Goal: Information Seeking & Learning: Learn about a topic

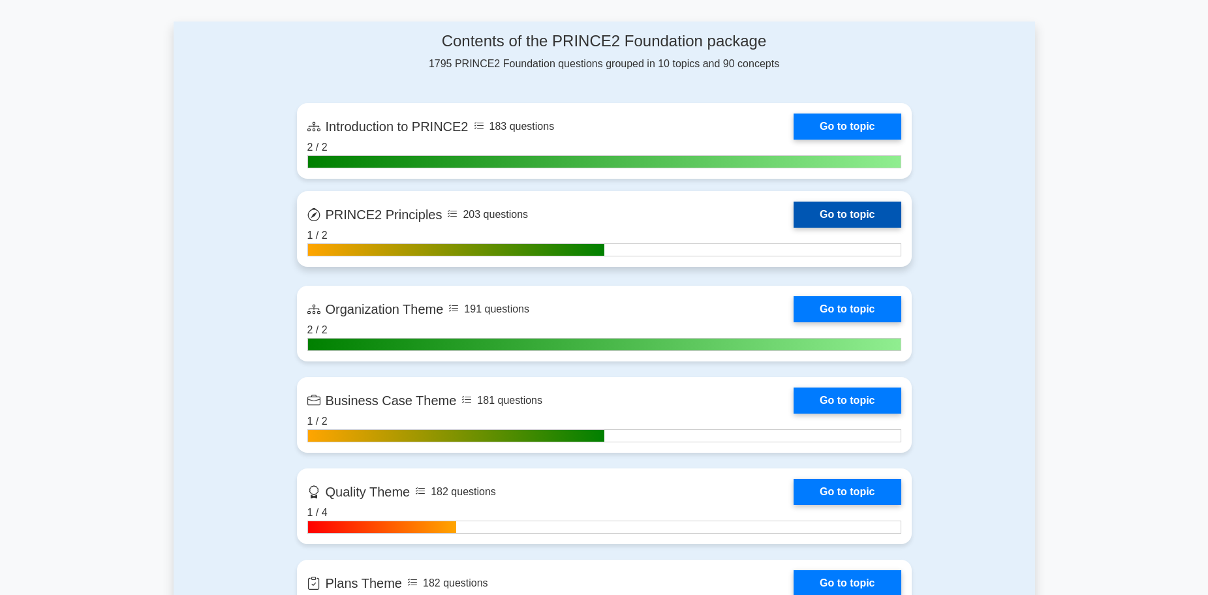
click at [819, 215] on link "Go to topic" at bounding box center [847, 215] width 107 height 26
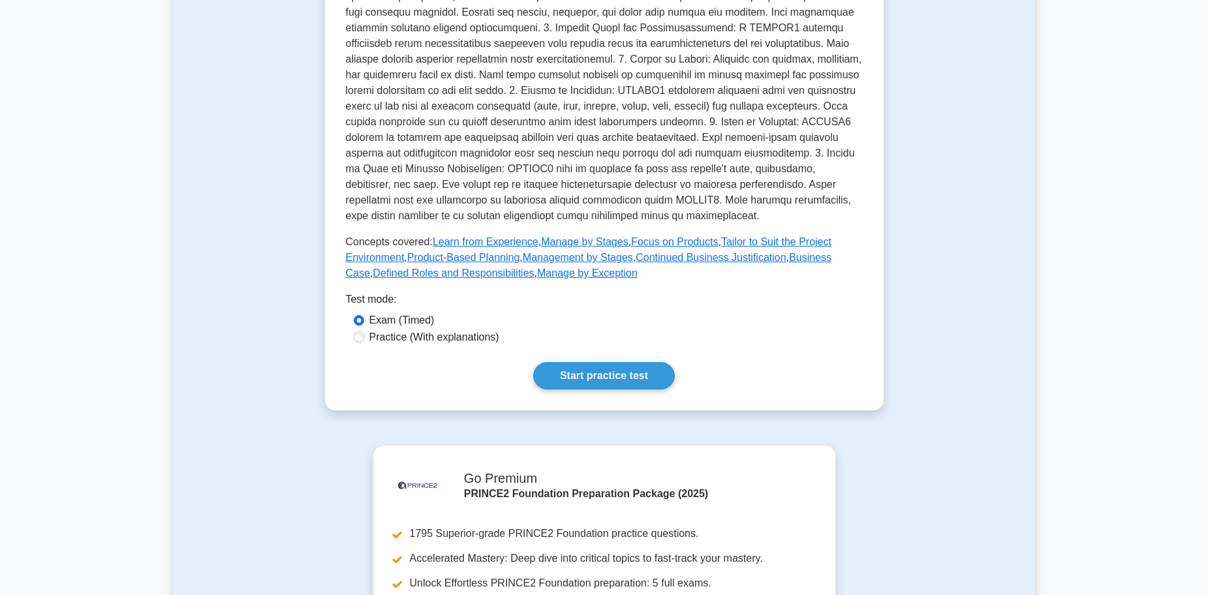
scroll to position [392, 0]
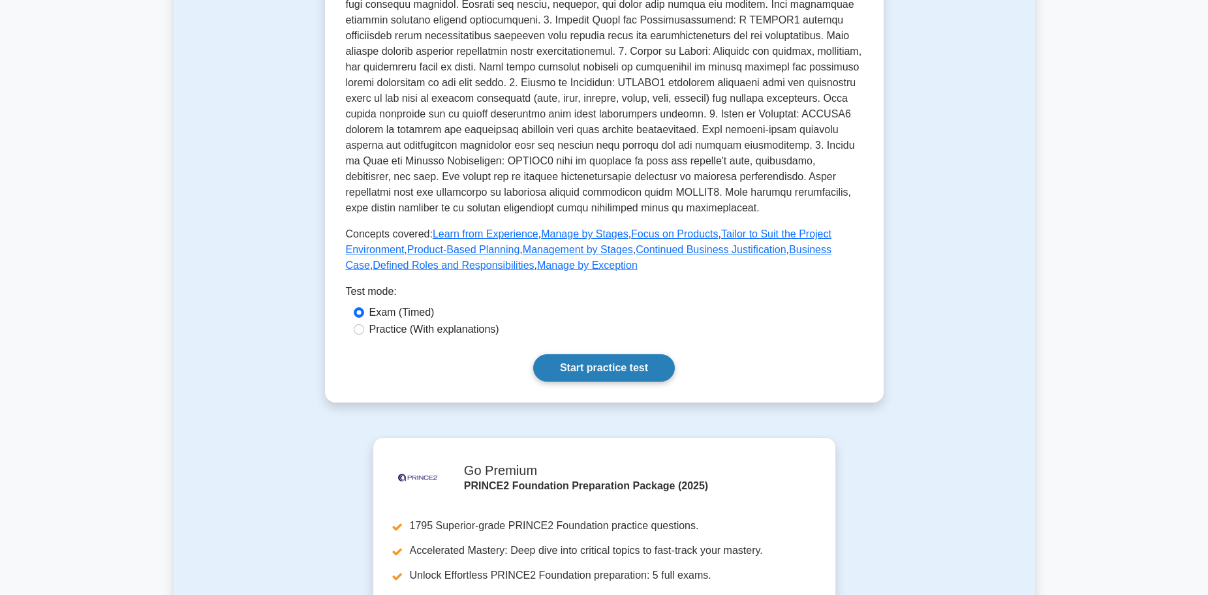
click at [617, 366] on link "Start practice test" at bounding box center [604, 367] width 142 height 27
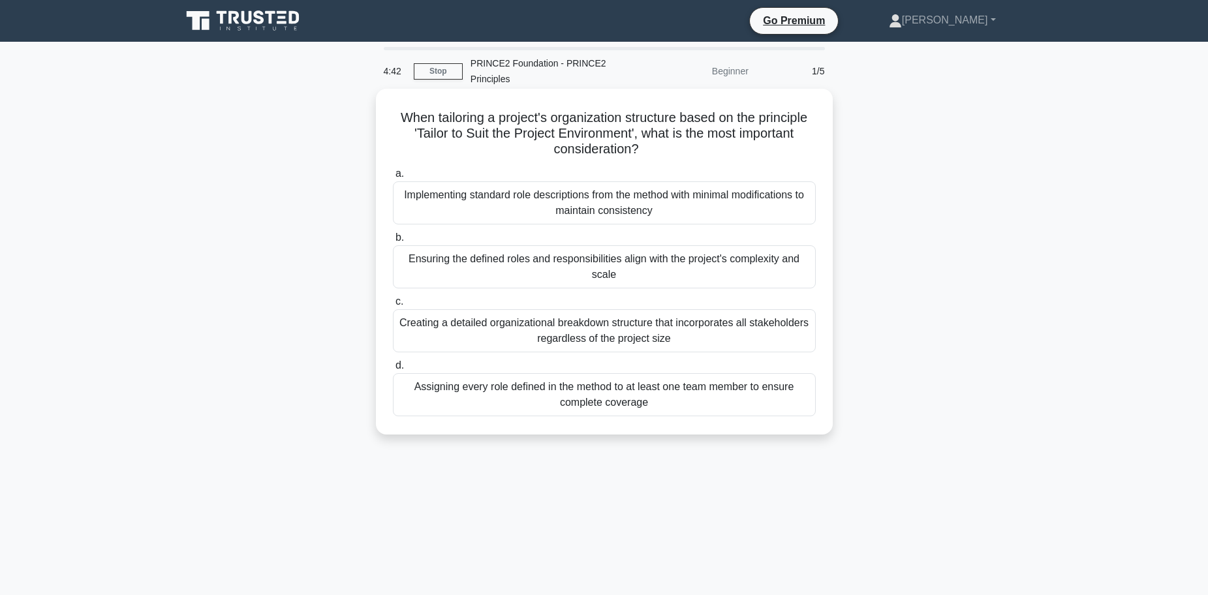
click at [649, 263] on div "Ensuring the defined roles and responsibilities align with the project's comple…" at bounding box center [604, 266] width 423 height 43
click at [393, 242] on input "b. Ensuring the defined roles and responsibilities align with the project's com…" at bounding box center [393, 238] width 0 height 8
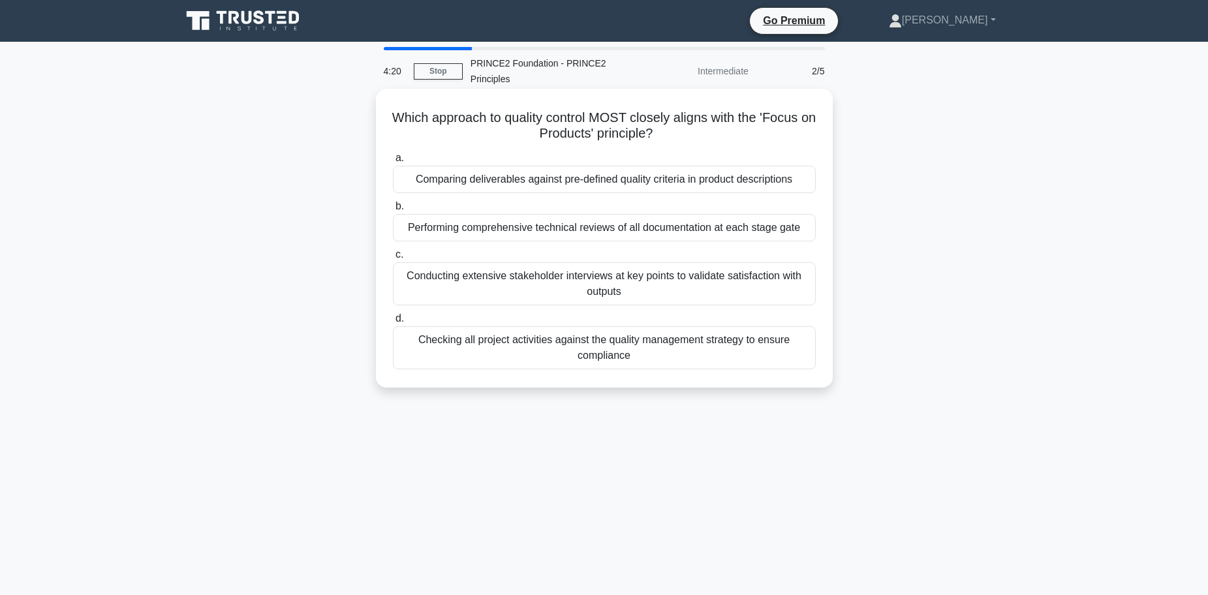
click at [676, 341] on div "Checking all project activities against the quality management strategy to ensu…" at bounding box center [604, 347] width 423 height 43
click at [393, 323] on input "d. Checking all project activities against the quality management strategy to e…" at bounding box center [393, 319] width 0 height 8
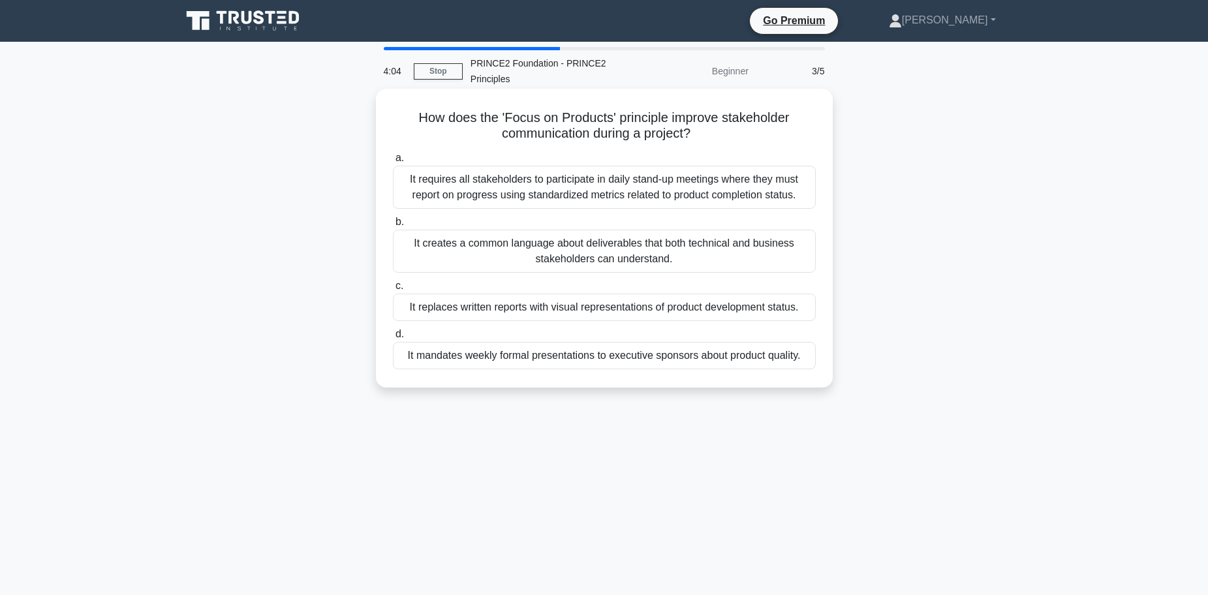
click at [674, 246] on div "It creates a common language about deliverables that both technical and busines…" at bounding box center [604, 251] width 423 height 43
click at [393, 226] on input "b. It creates a common language about deliverables that both technical and busi…" at bounding box center [393, 222] width 0 height 8
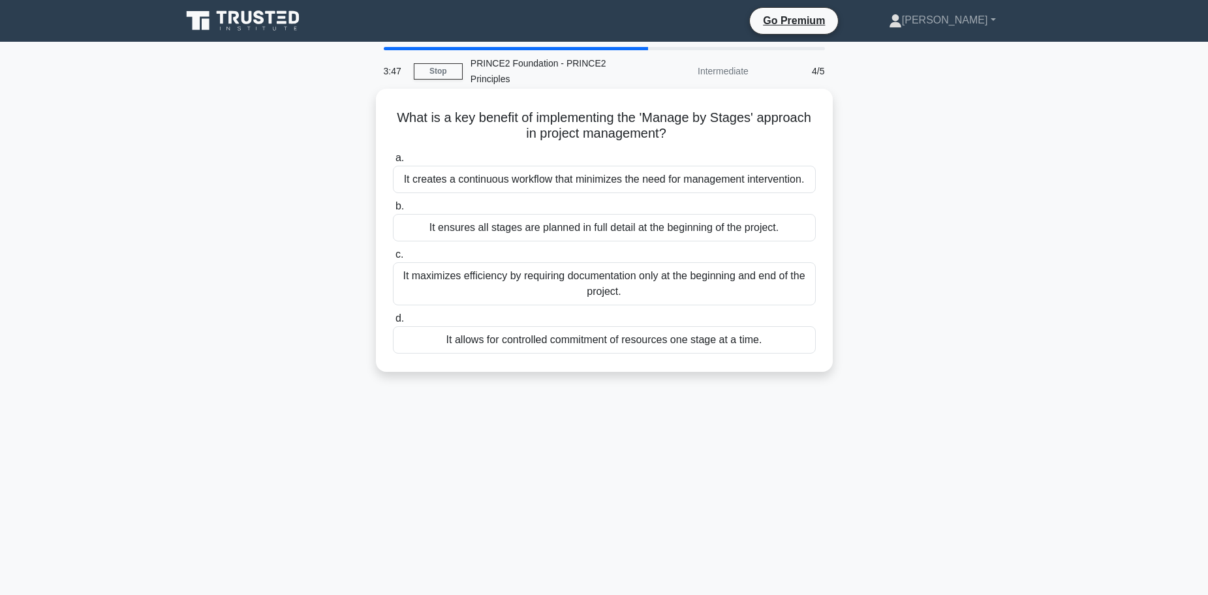
click at [670, 345] on div "It allows for controlled commitment of resources one stage at a time." at bounding box center [604, 339] width 423 height 27
click at [393, 323] on input "d. It allows for controlled commitment of resources one stage at a time." at bounding box center [393, 319] width 0 height 8
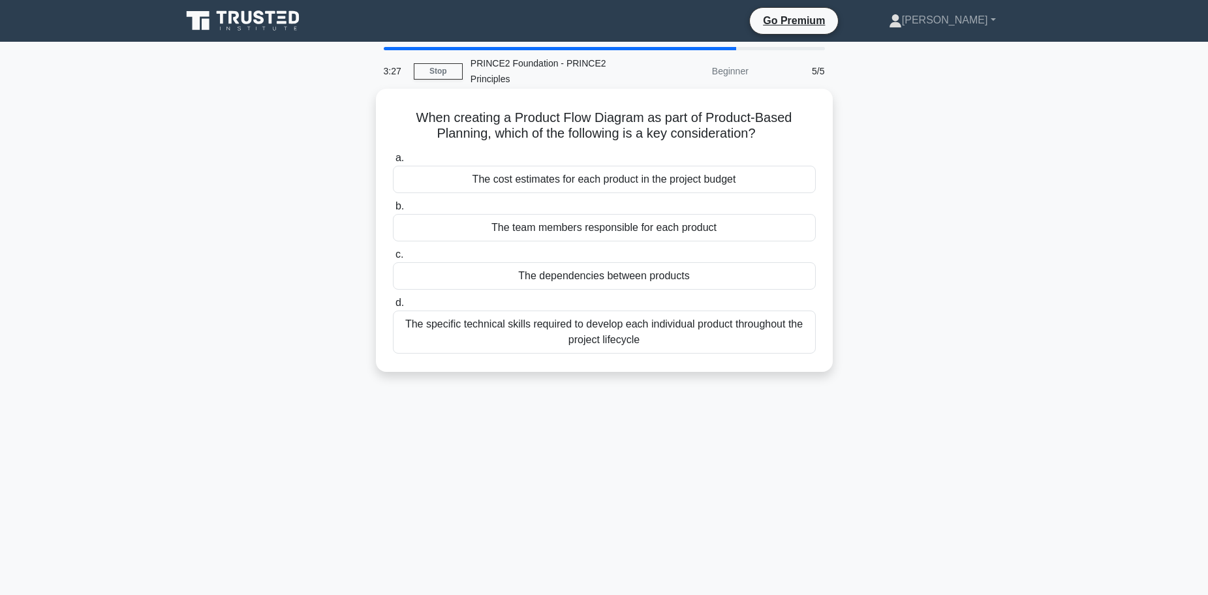
click at [672, 336] on div "The specific technical skills required to develop each individual product throu…" at bounding box center [604, 332] width 423 height 43
click at [393, 307] on input "d. The specific technical skills required to develop each individual product th…" at bounding box center [393, 303] width 0 height 8
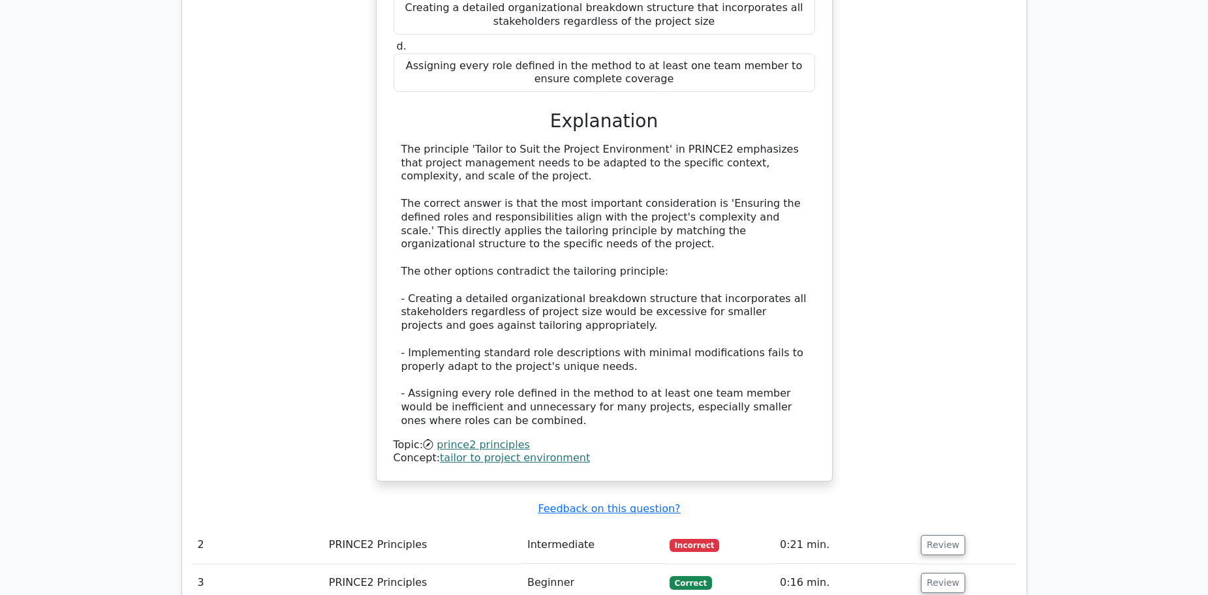
scroll to position [1436, 0]
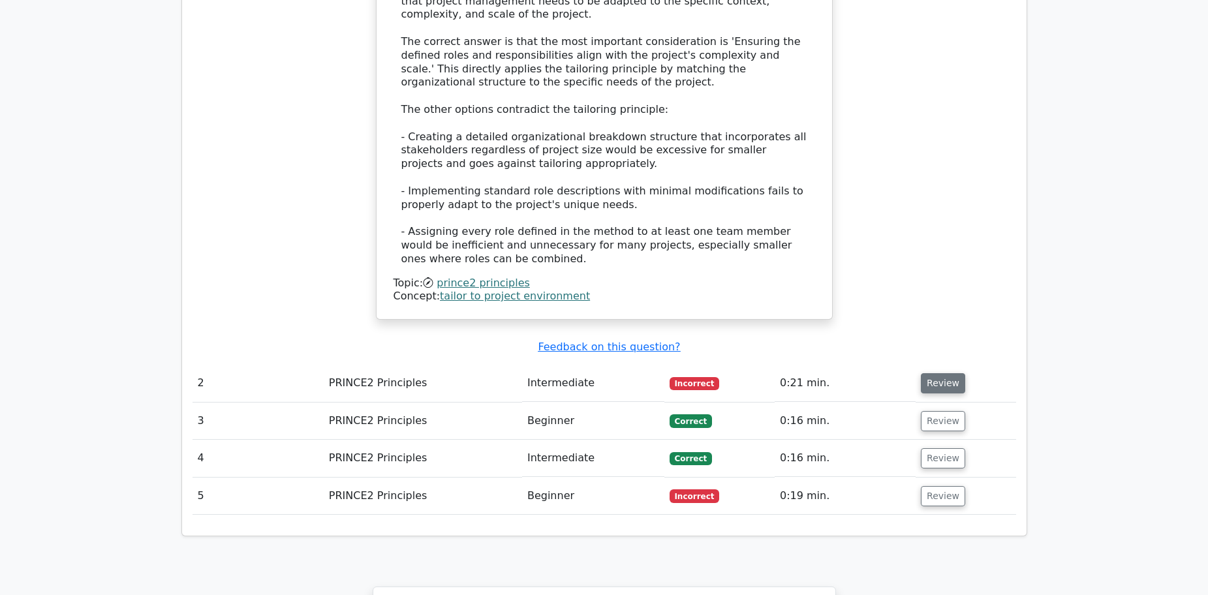
click at [932, 373] on button "Review" at bounding box center [943, 383] width 44 height 20
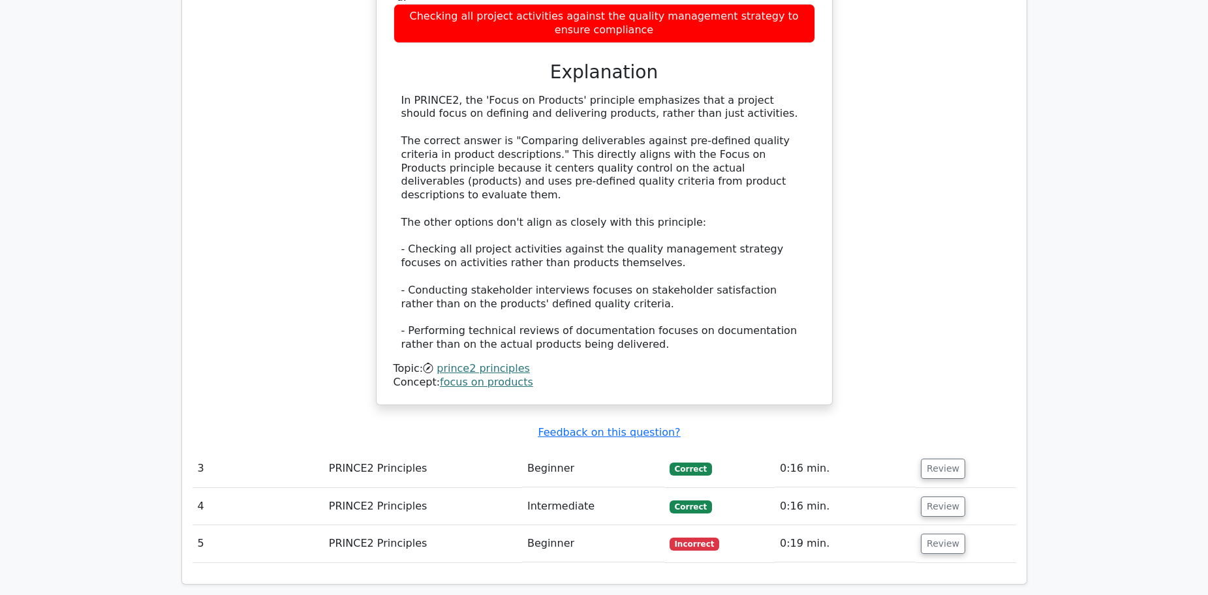
scroll to position [2089, 0]
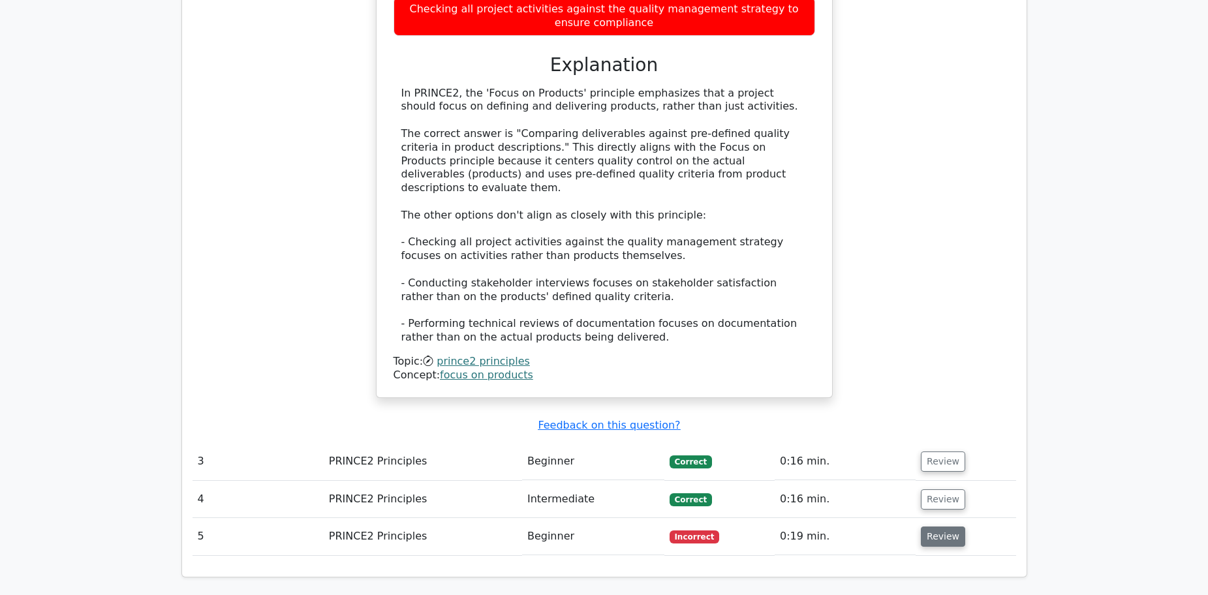
click at [932, 527] on button "Review" at bounding box center [943, 537] width 44 height 20
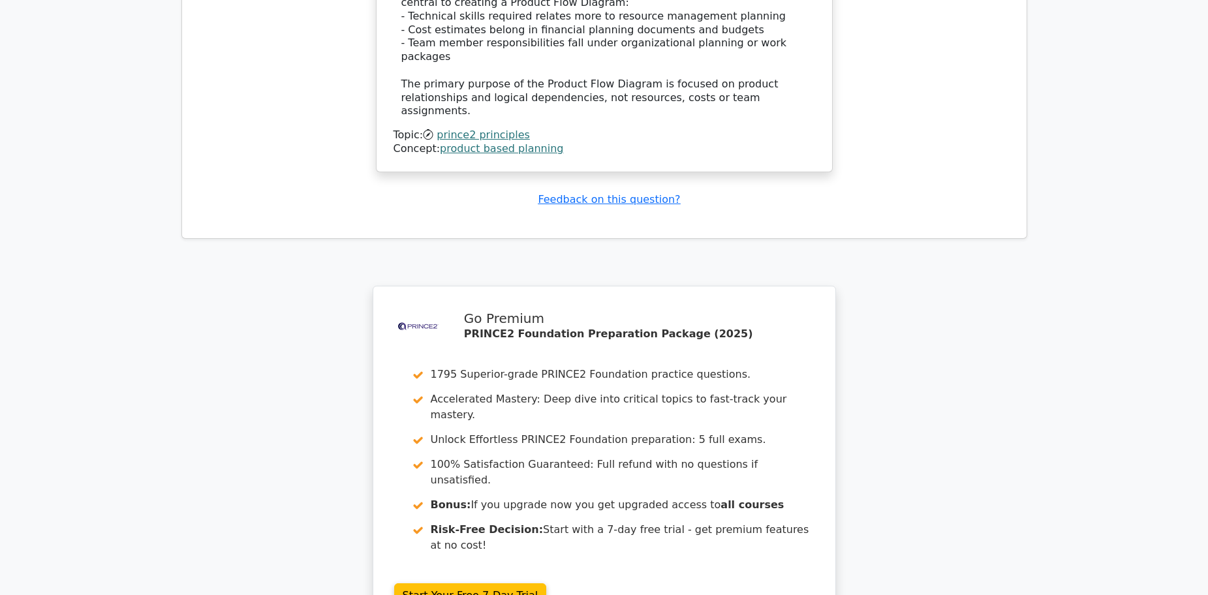
scroll to position [3133, 0]
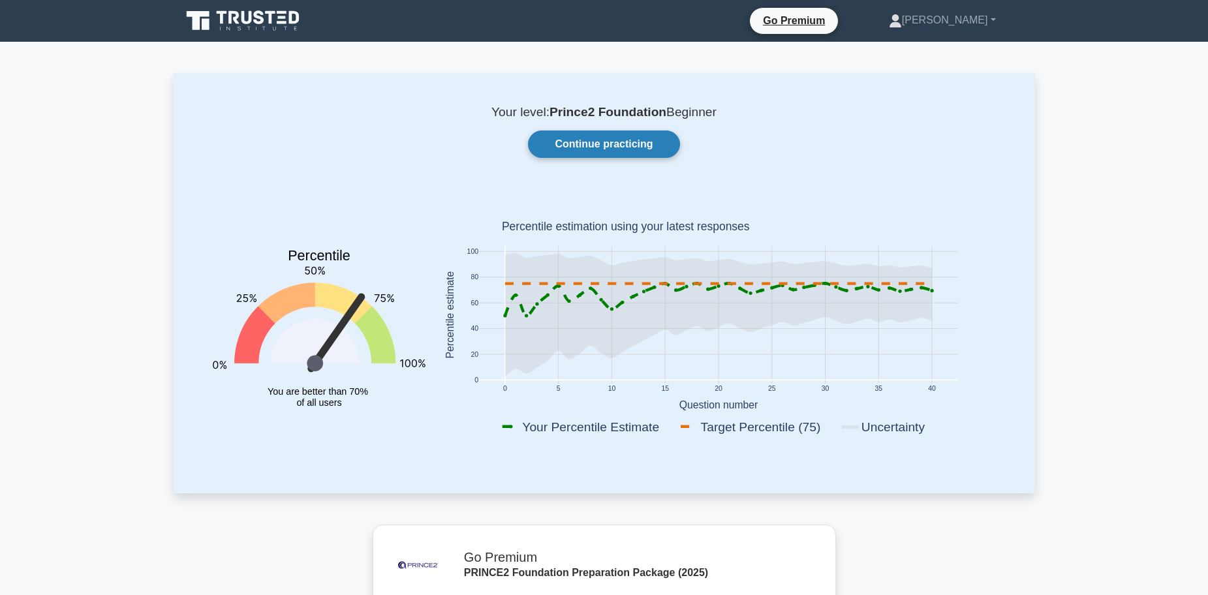
click at [658, 144] on link "Continue practicing" at bounding box center [603, 144] width 151 height 27
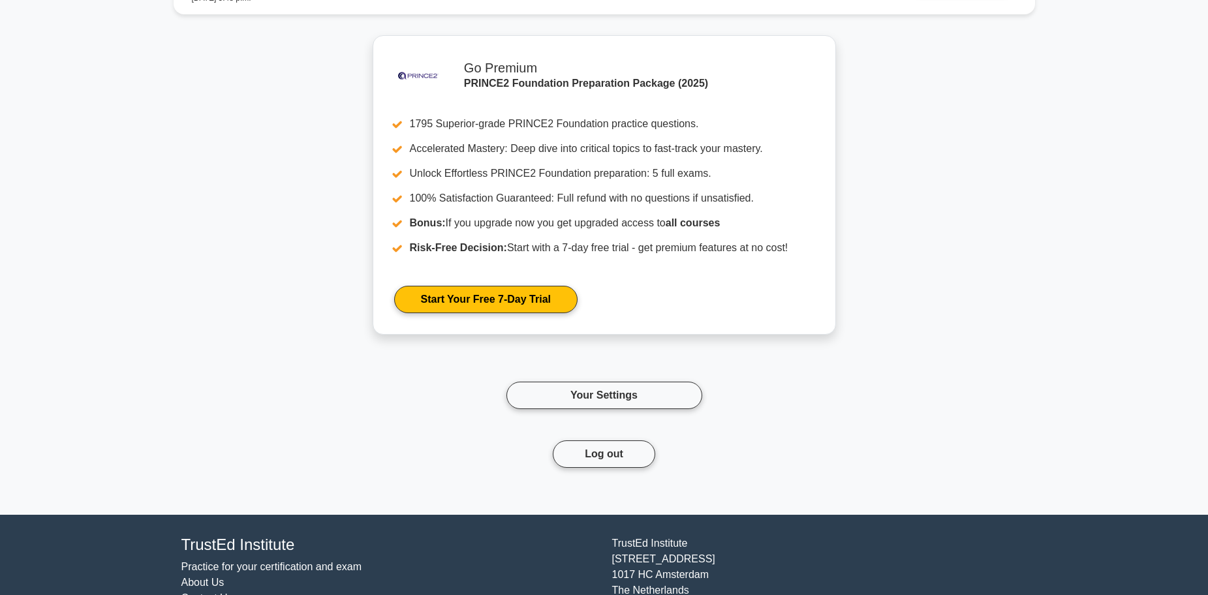
scroll to position [1508, 0]
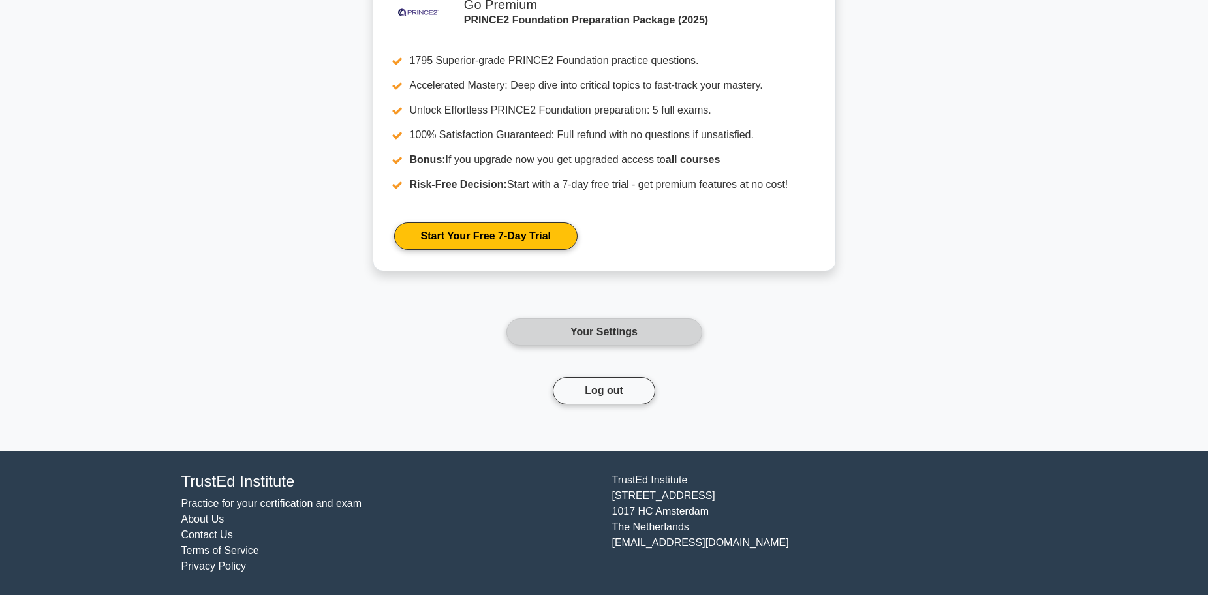
click at [591, 332] on link "Your Settings" at bounding box center [604, 332] width 196 height 27
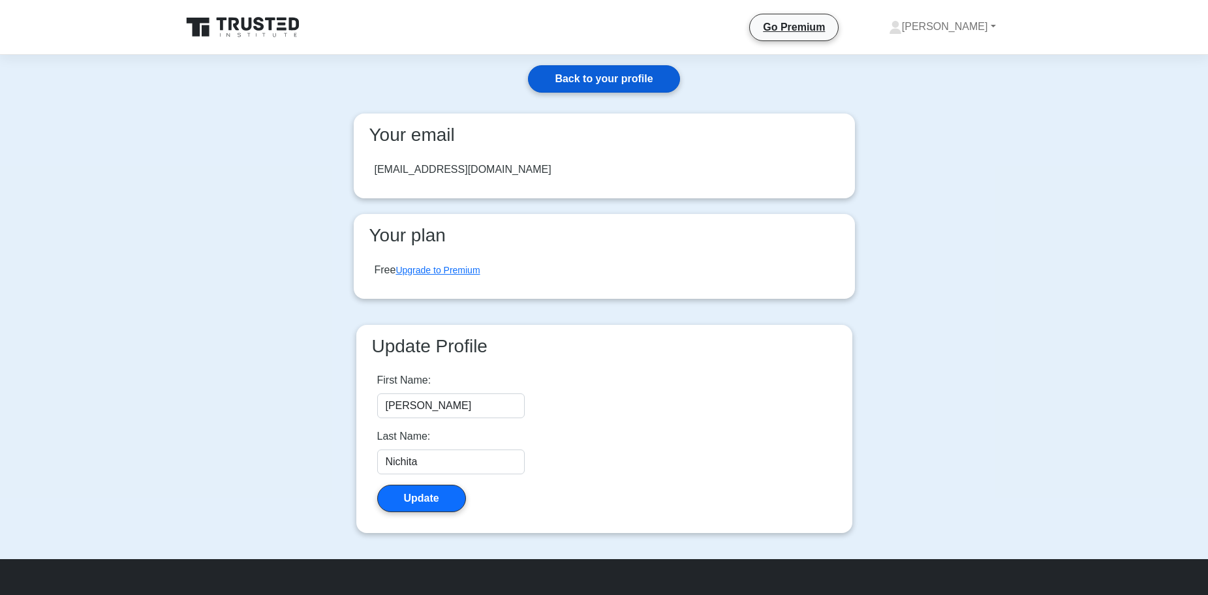
click at [570, 74] on link "Back to your profile" at bounding box center [603, 78] width 151 height 27
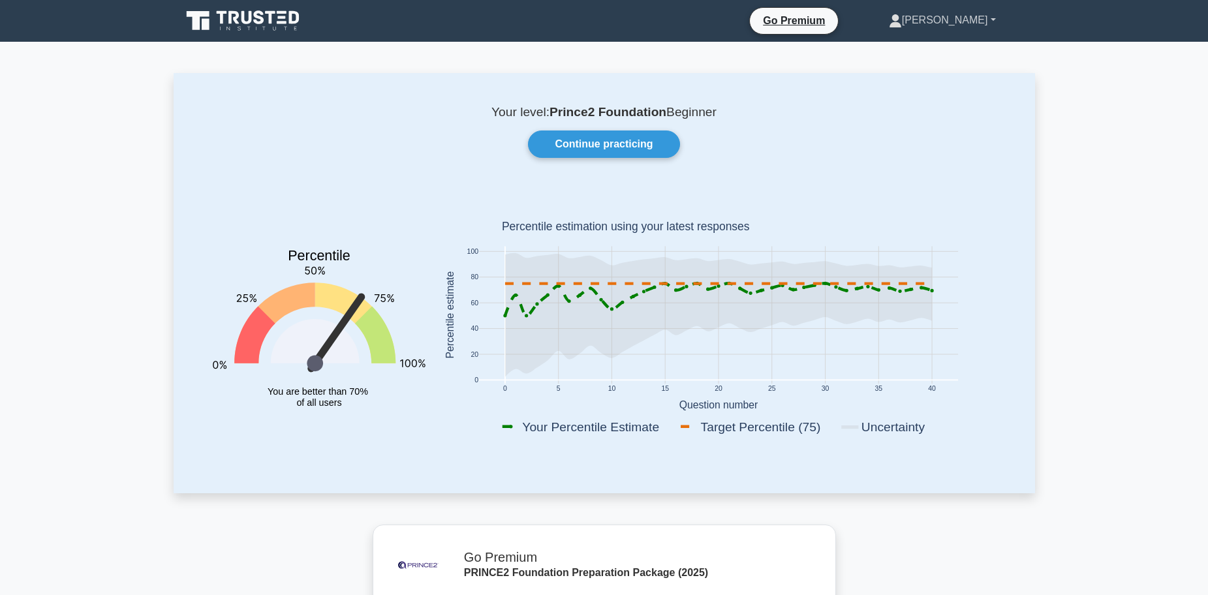
click at [969, 15] on link "[PERSON_NAME]" at bounding box center [943, 20] width 170 height 26
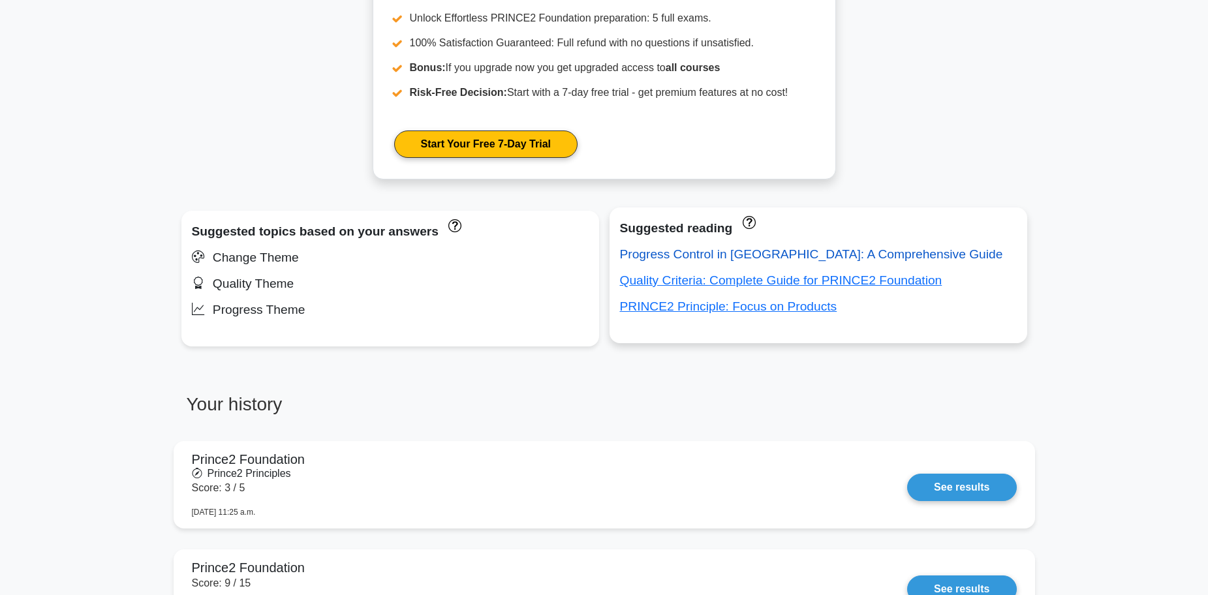
scroll to position [653, 0]
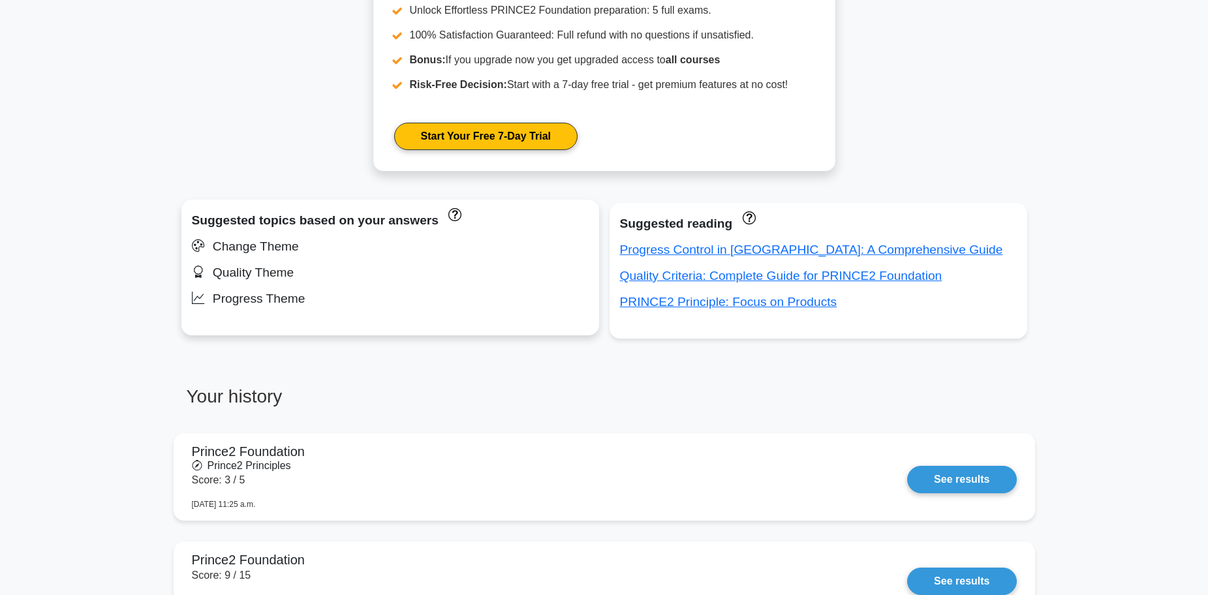
click at [383, 245] on div "Change Theme" at bounding box center [390, 246] width 397 height 21
click at [281, 250] on div "Change Theme" at bounding box center [390, 246] width 397 height 21
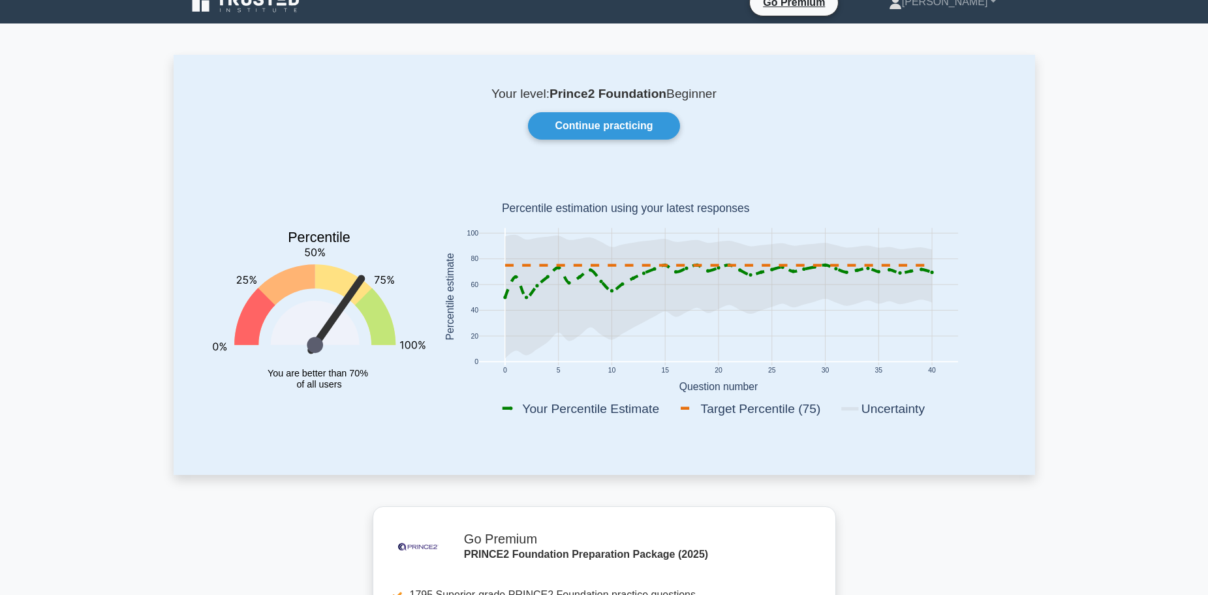
scroll to position [0, 0]
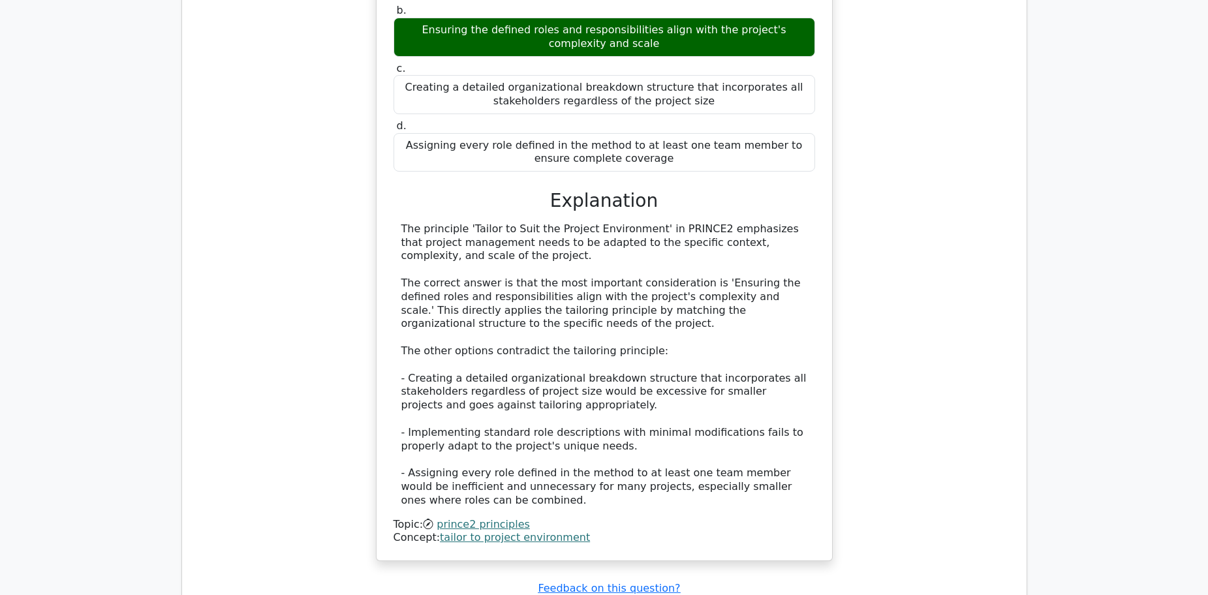
scroll to position [1199, 0]
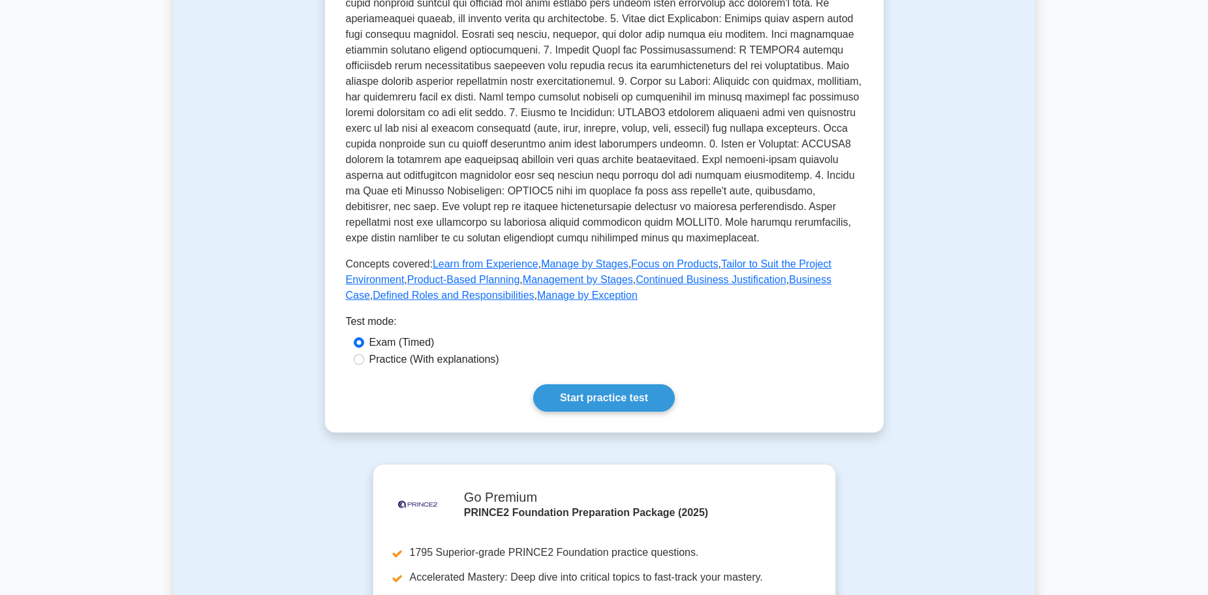
scroll to position [392, 0]
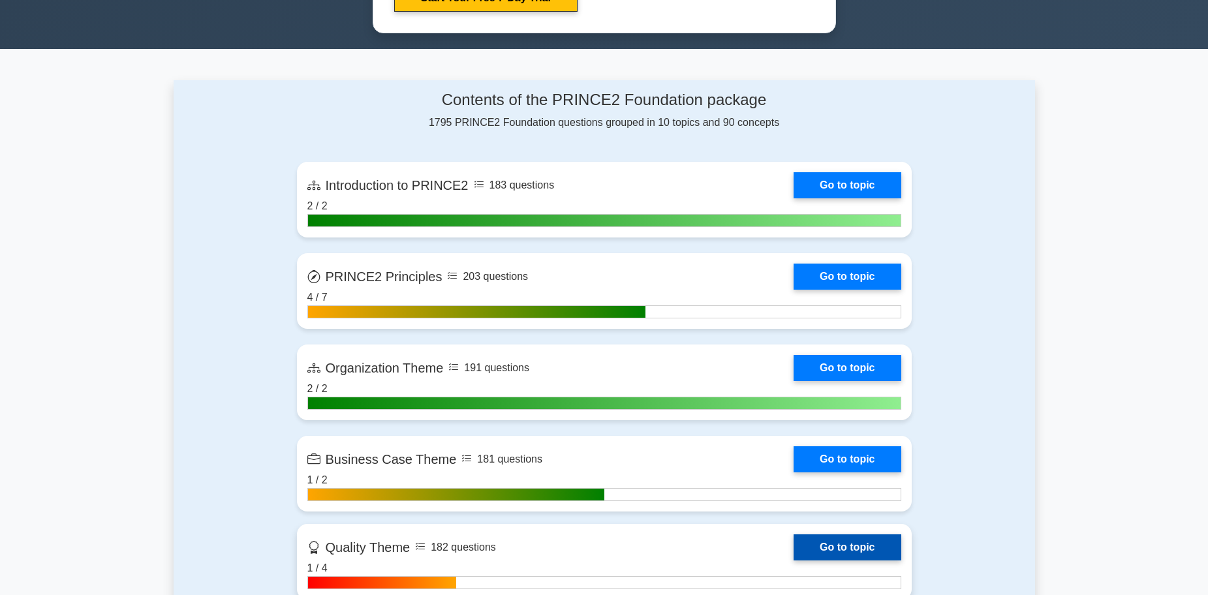
scroll to position [783, 0]
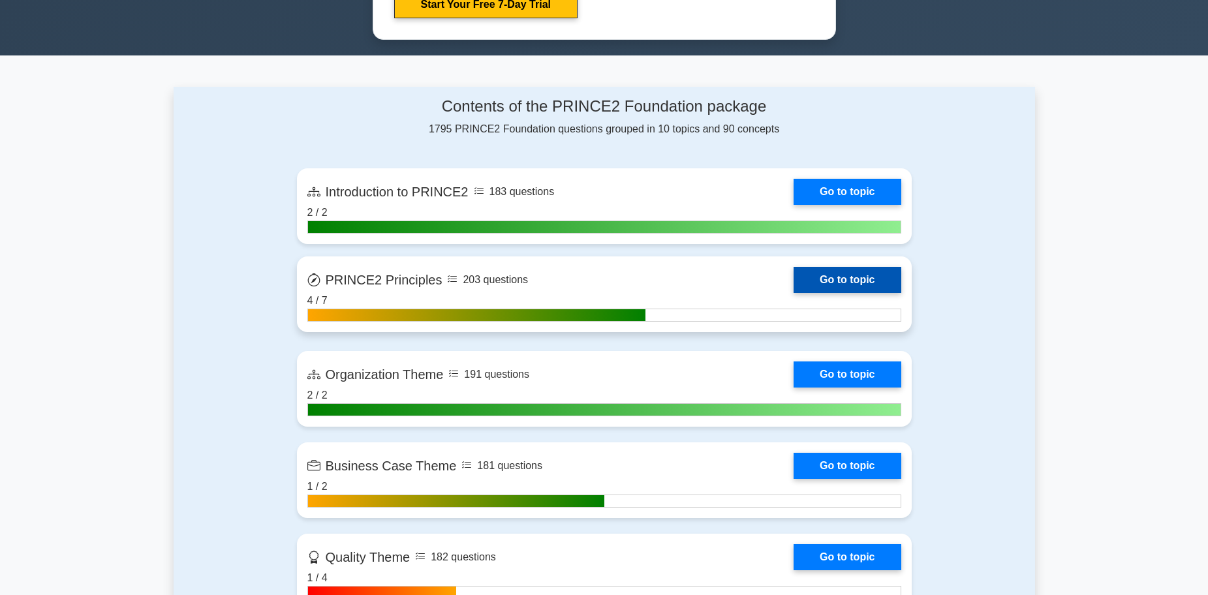
click at [839, 276] on link "Go to topic" at bounding box center [847, 280] width 107 height 26
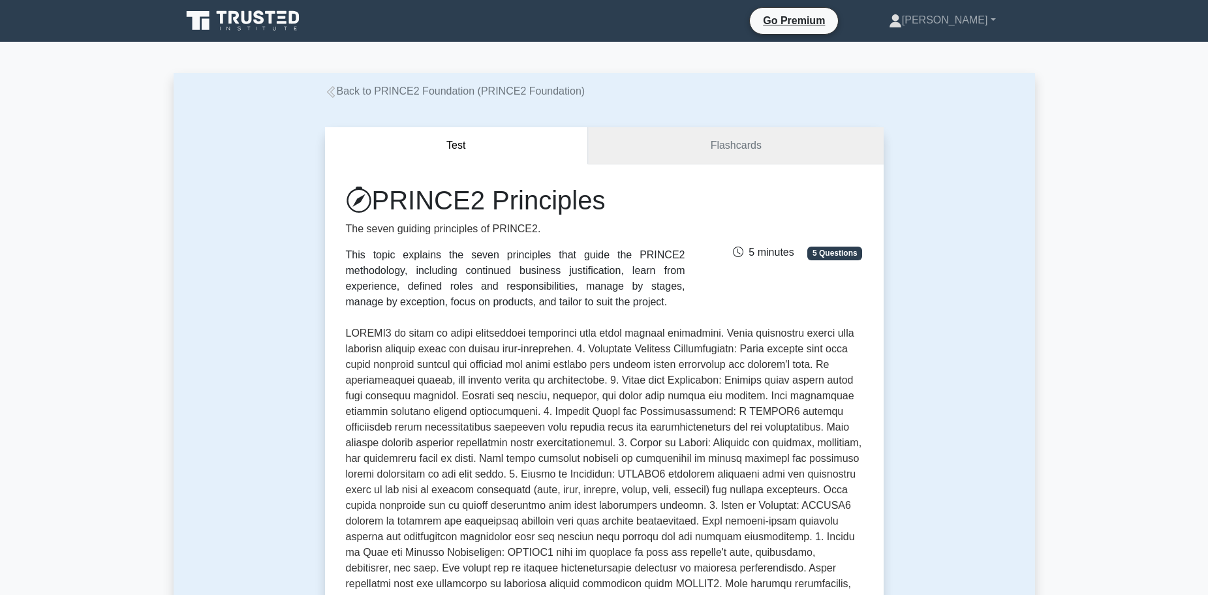
click at [718, 136] on link "Flashcards" at bounding box center [735, 145] width 295 height 37
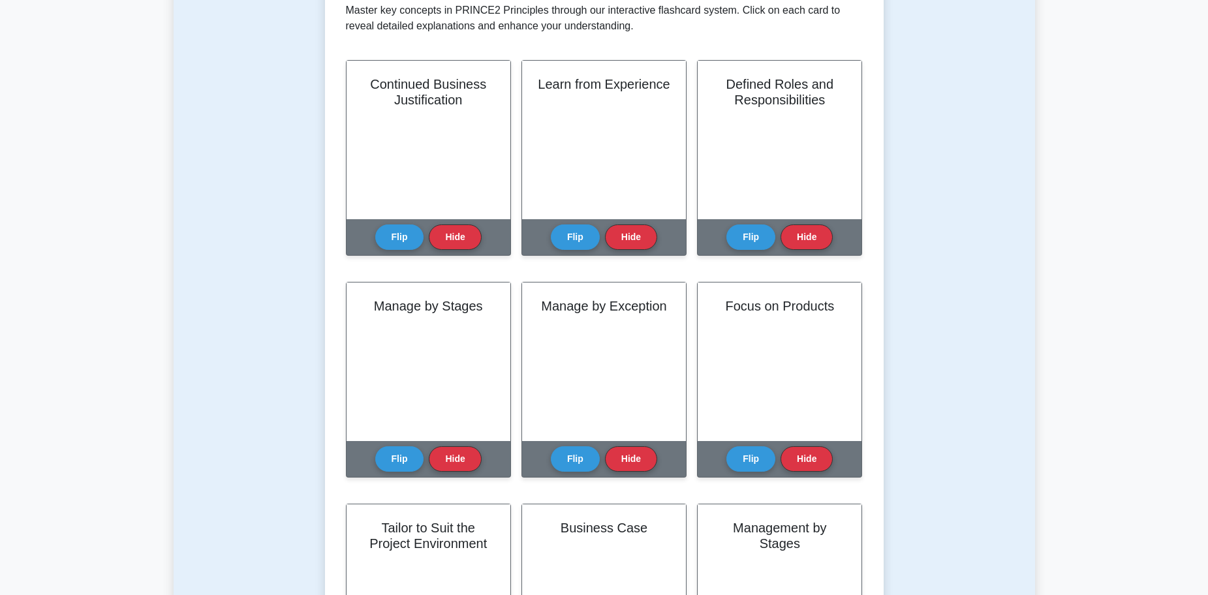
scroll to position [261, 0]
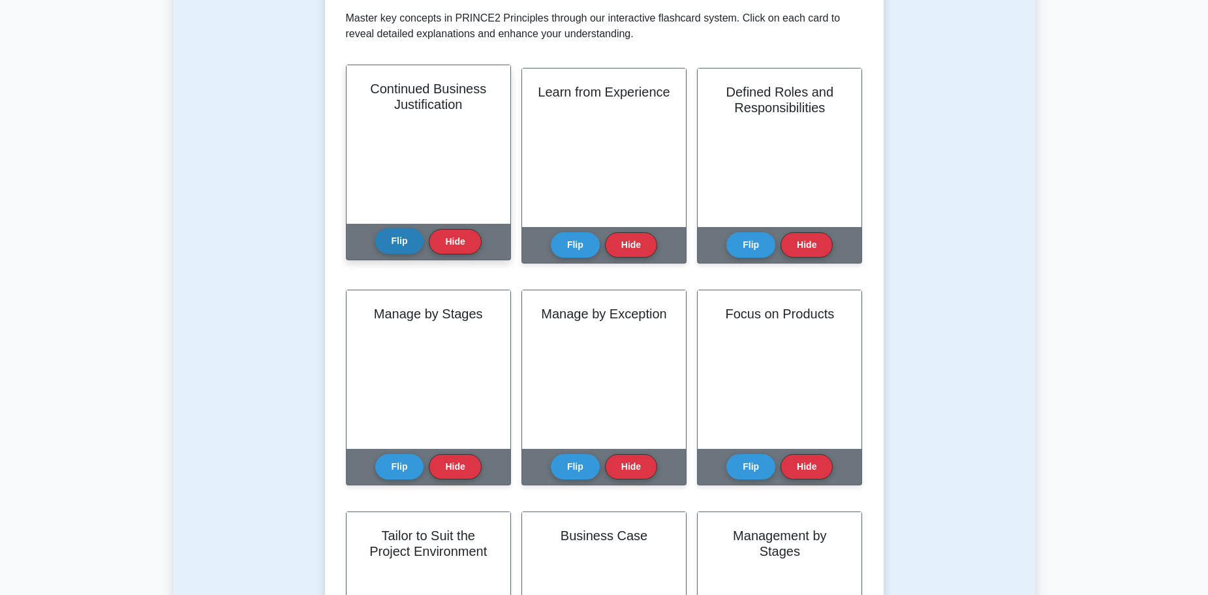
click at [403, 252] on button "Flip" at bounding box center [399, 240] width 49 height 25
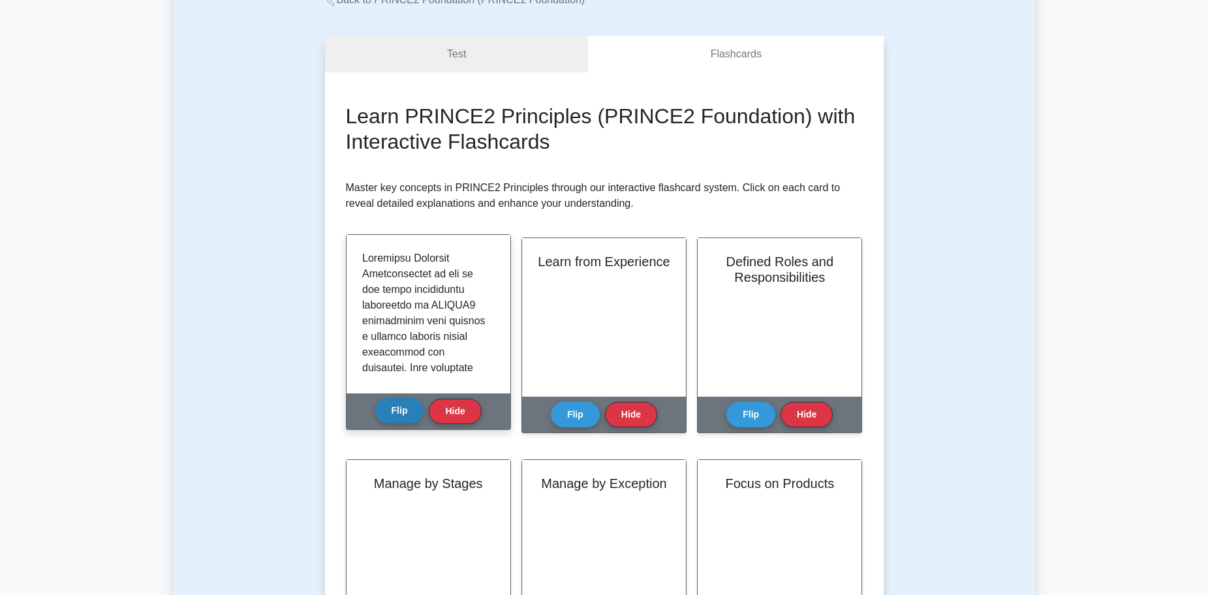
scroll to position [65, 0]
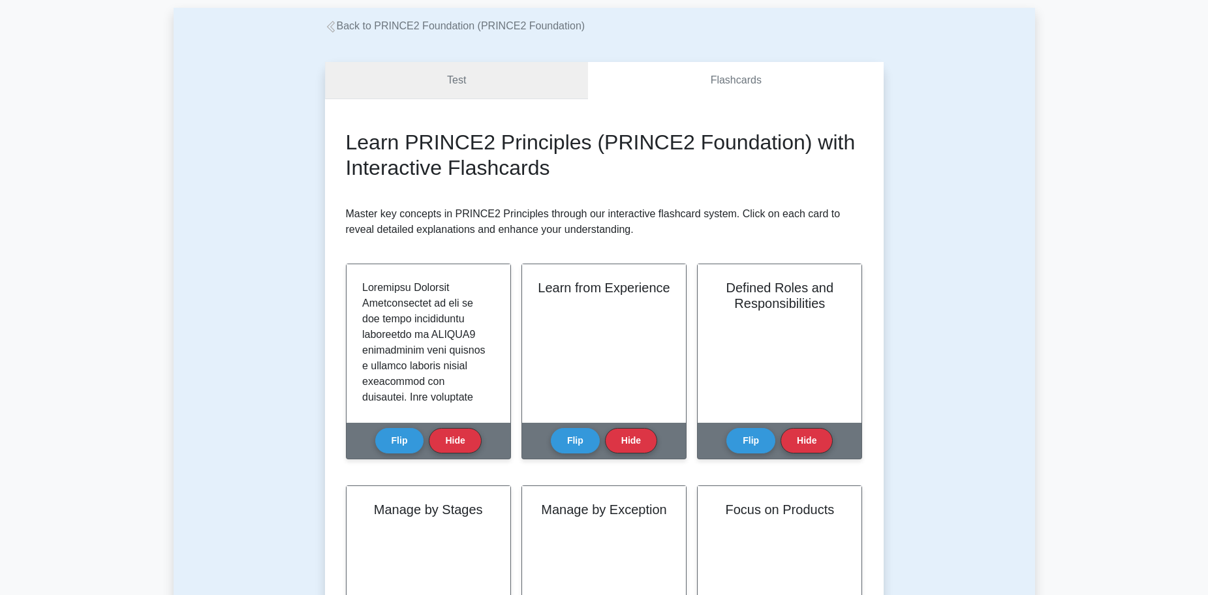
click at [510, 89] on link "Test" at bounding box center [457, 80] width 264 height 37
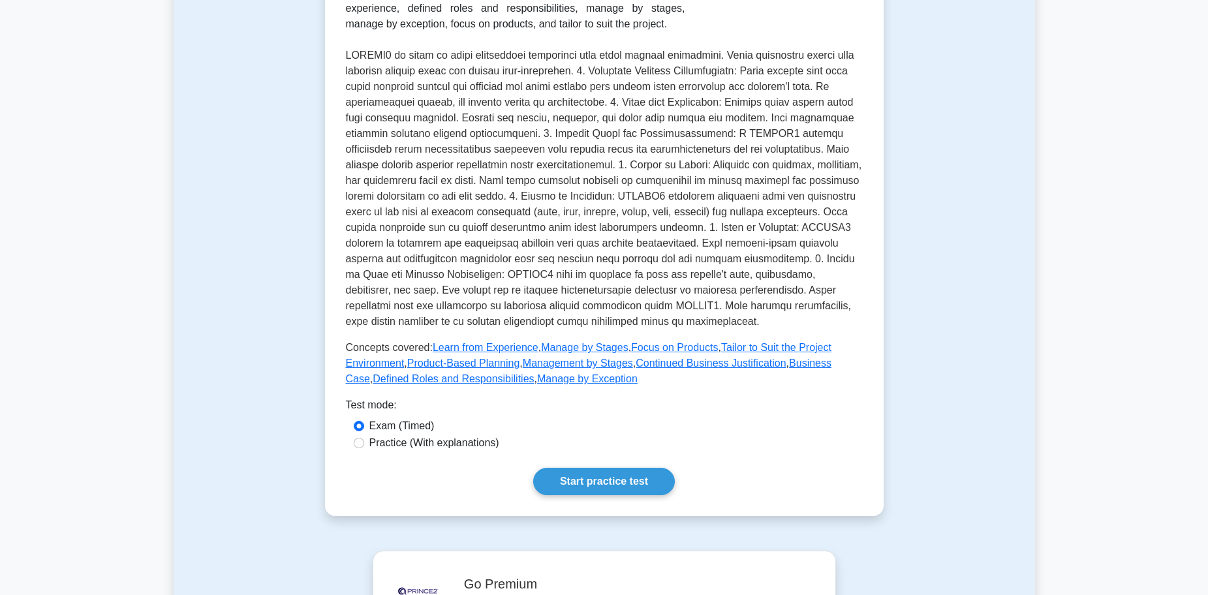
scroll to position [326, 0]
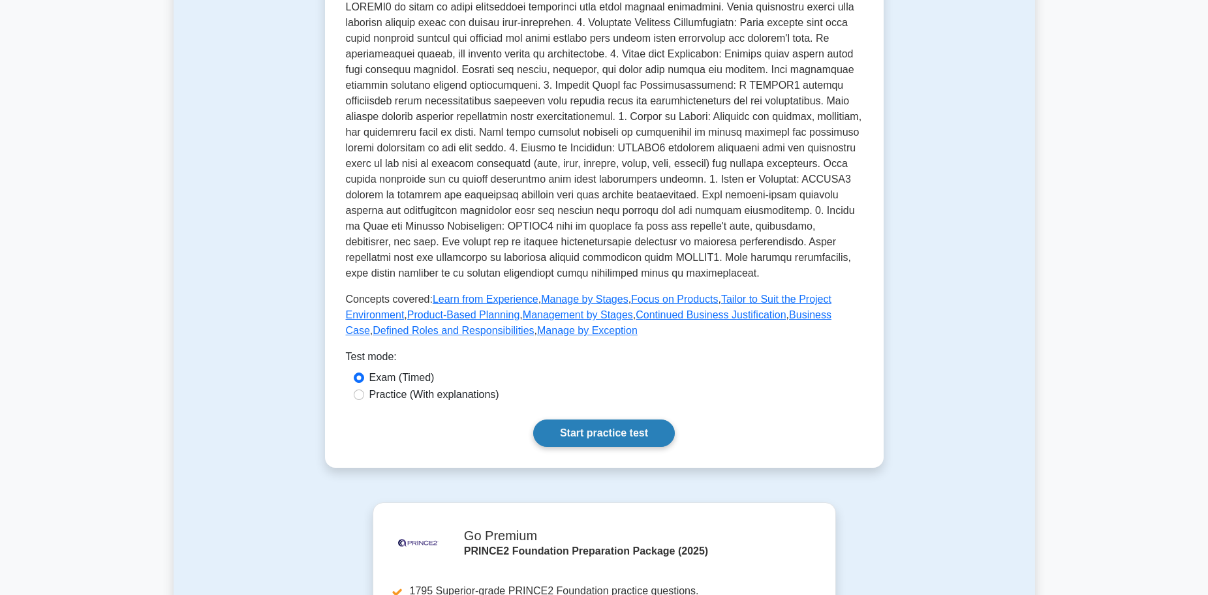
click at [601, 437] on link "Start practice test" at bounding box center [604, 433] width 142 height 27
